Goal: Find specific page/section: Find specific page/section

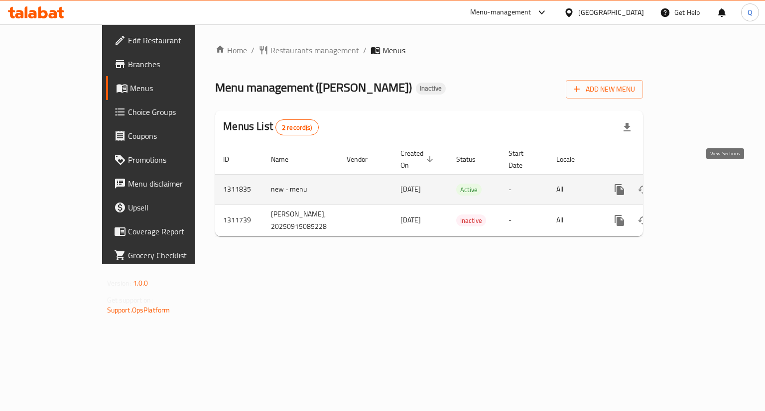
click at [697, 184] on icon "enhanced table" at bounding box center [691, 190] width 12 height 12
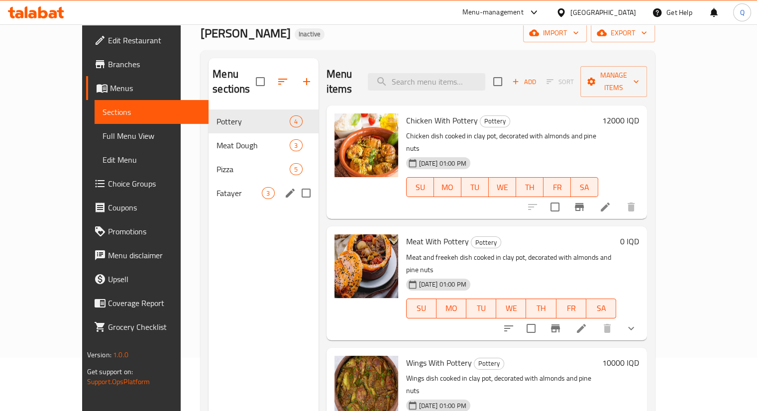
scroll to position [52, 0]
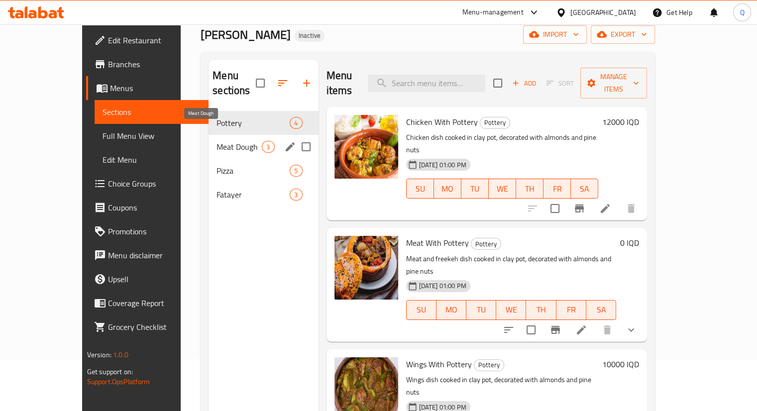
click at [217, 141] on span "Meat Dough" at bounding box center [239, 147] width 45 height 12
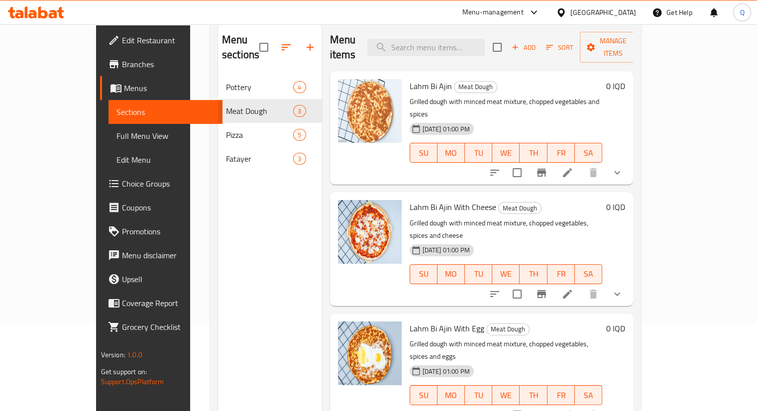
scroll to position [139, 0]
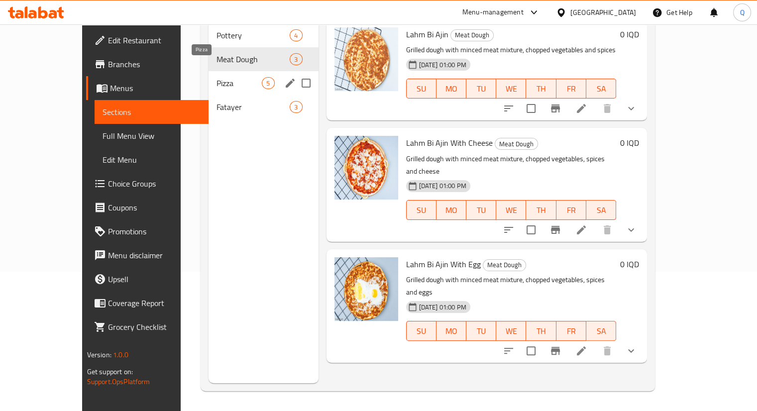
click at [231, 77] on span "Pizza" at bounding box center [239, 83] width 45 height 12
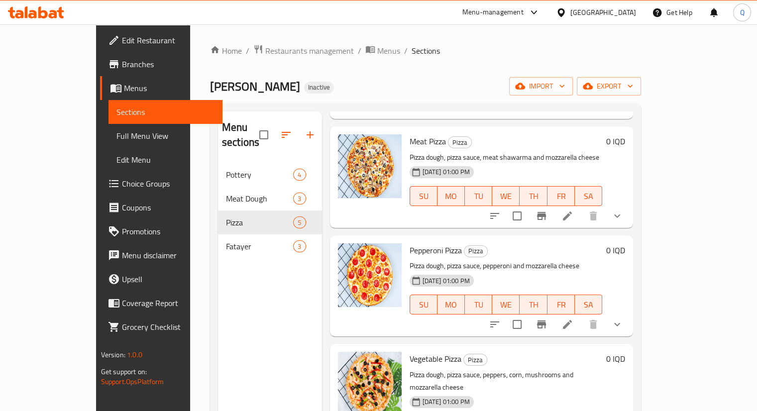
scroll to position [157, 0]
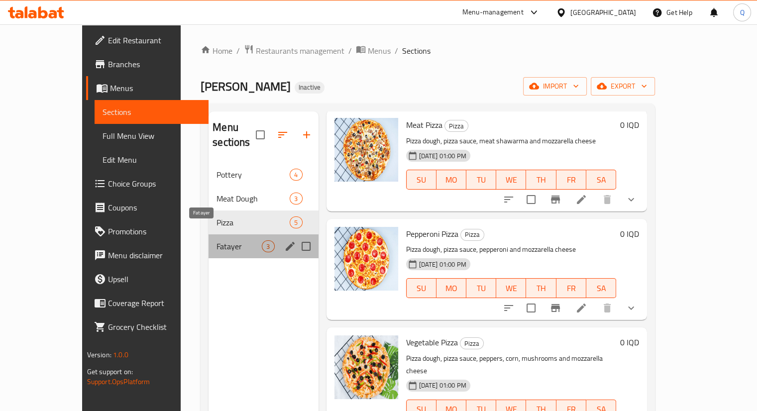
click at [217, 240] on span "Fatayer" at bounding box center [239, 246] width 45 height 12
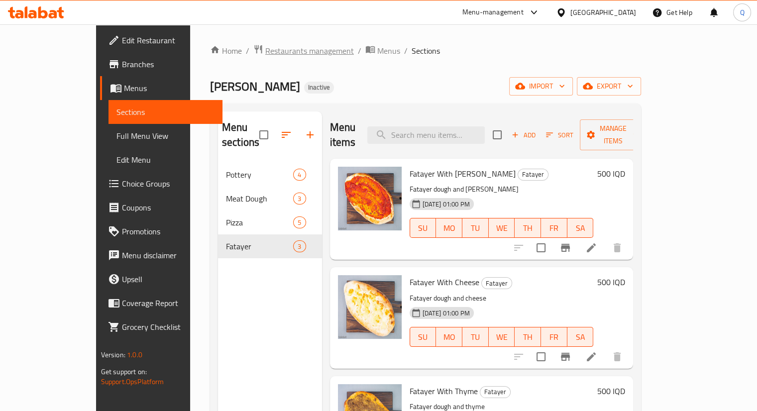
click at [265, 46] on span "Restaurants management" at bounding box center [309, 51] width 89 height 12
